Goal: Task Accomplishment & Management: Use online tool/utility

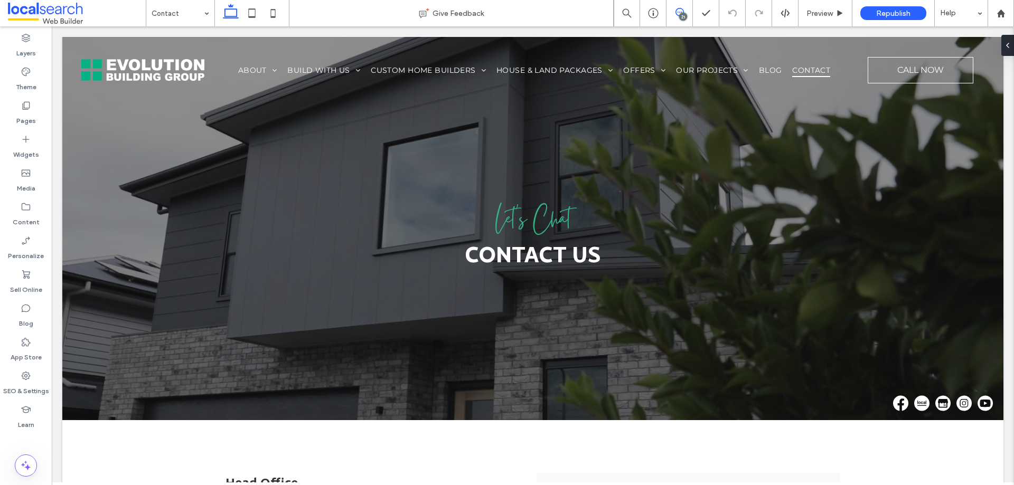
click at [680, 11] on icon at bounding box center [680, 12] width 8 height 8
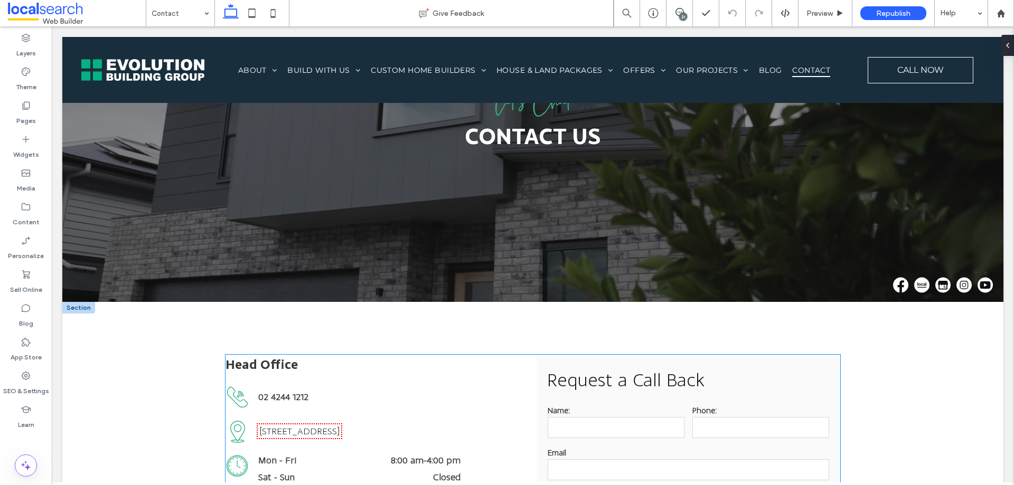
scroll to position [106, 0]
